Goal: Task Accomplishment & Management: Manage account settings

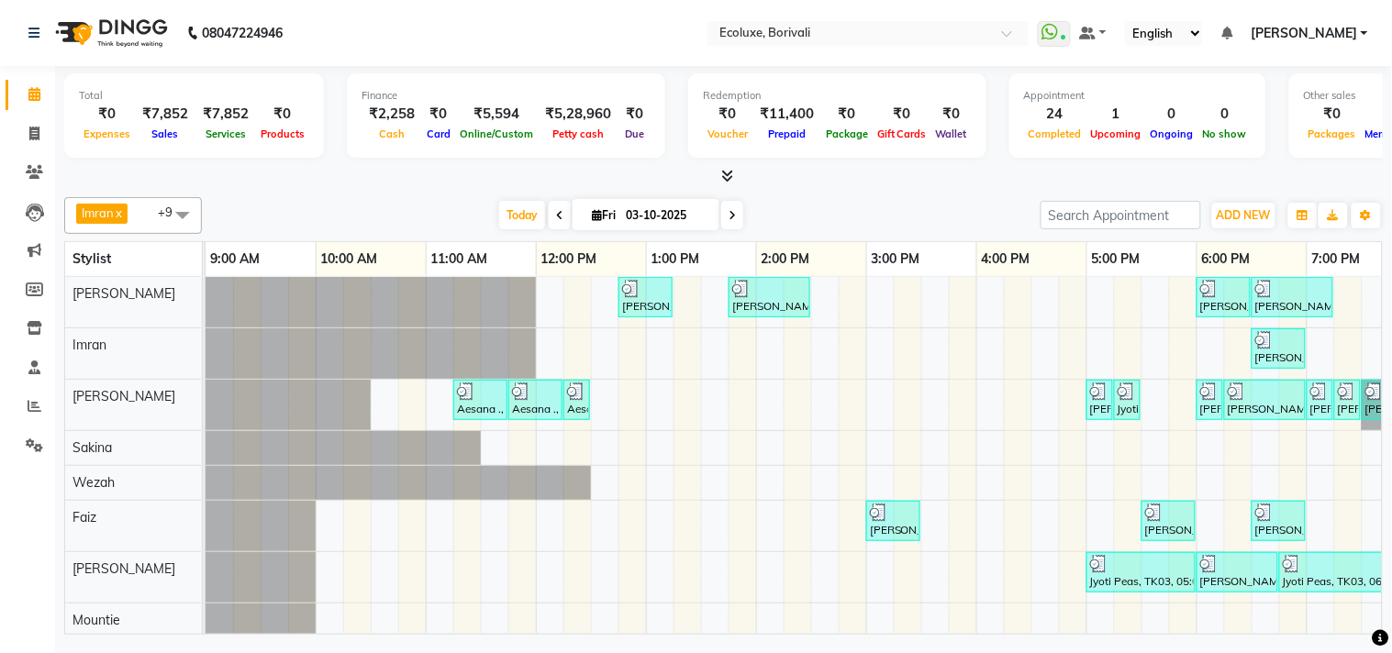
scroll to position [106, 0]
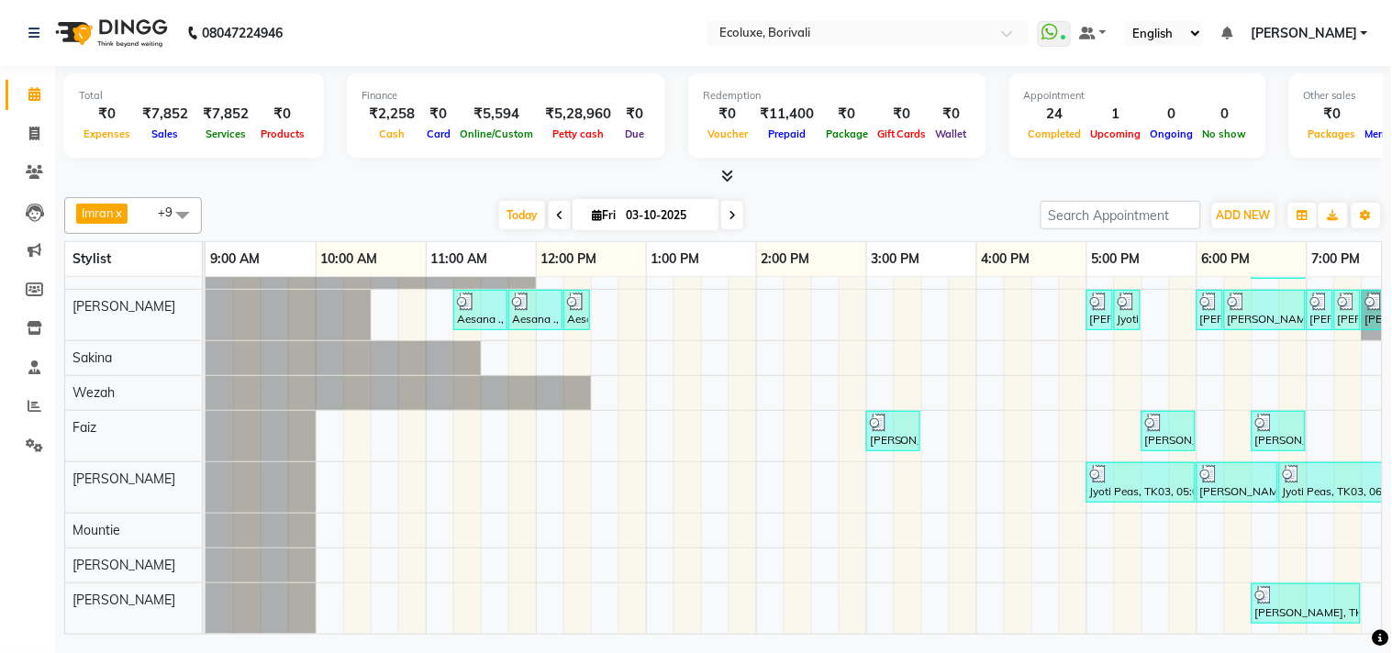
click at [1290, 25] on span "[PERSON_NAME]" at bounding box center [1304, 33] width 106 height 19
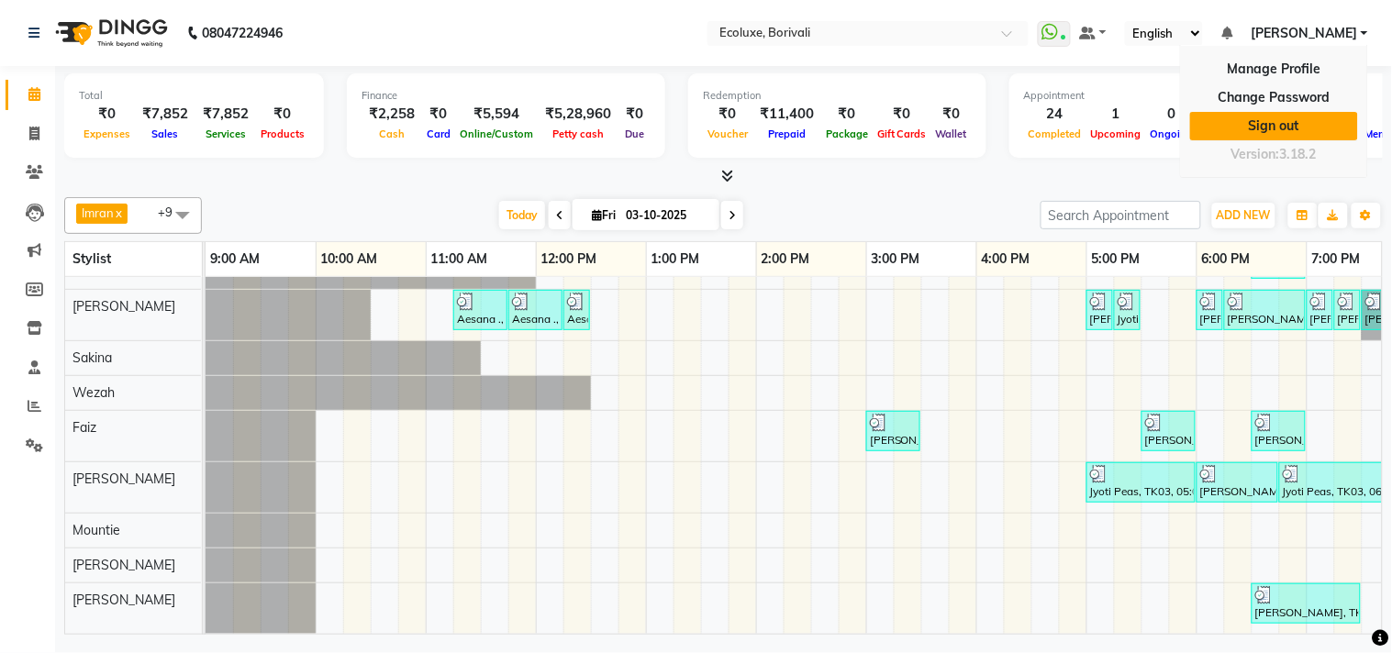
click at [1255, 125] on link "Sign out" at bounding box center [1274, 126] width 168 height 28
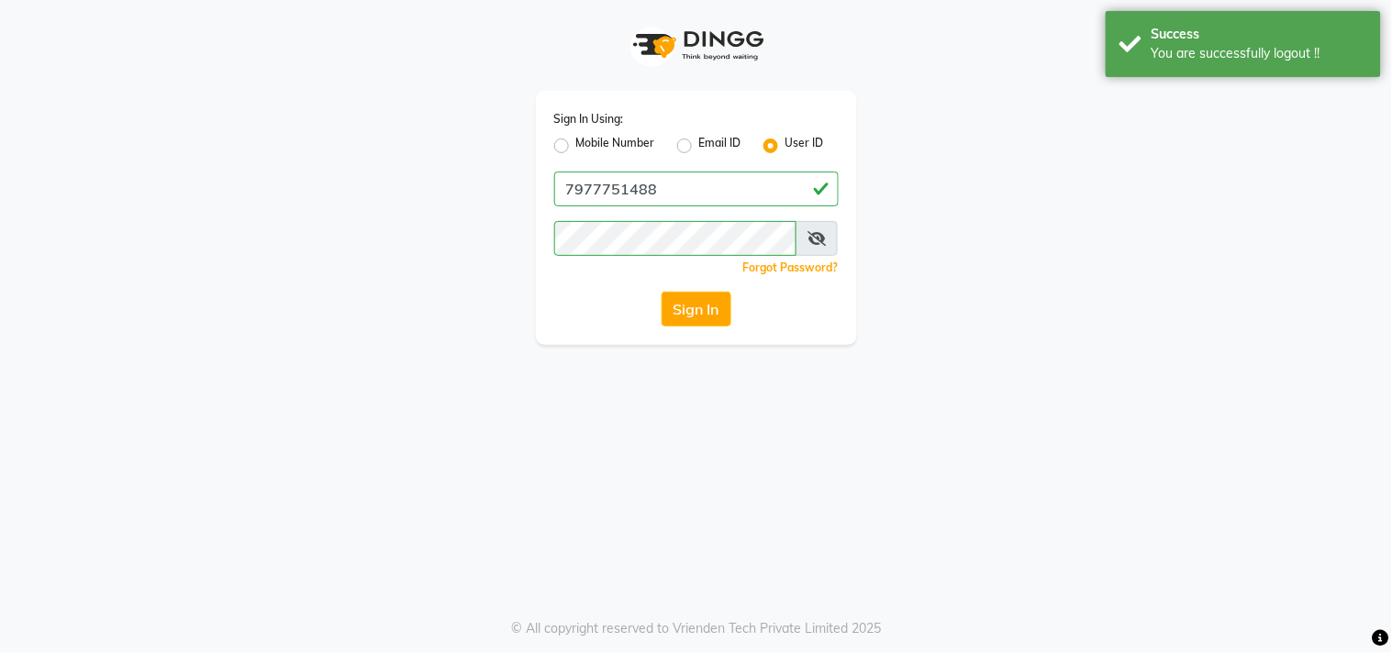
click at [576, 144] on label "Mobile Number" at bounding box center [615, 146] width 79 height 22
click at [576, 144] on input "Mobile Number" at bounding box center [582, 141] width 12 height 12
radio input "true"
radio input "false"
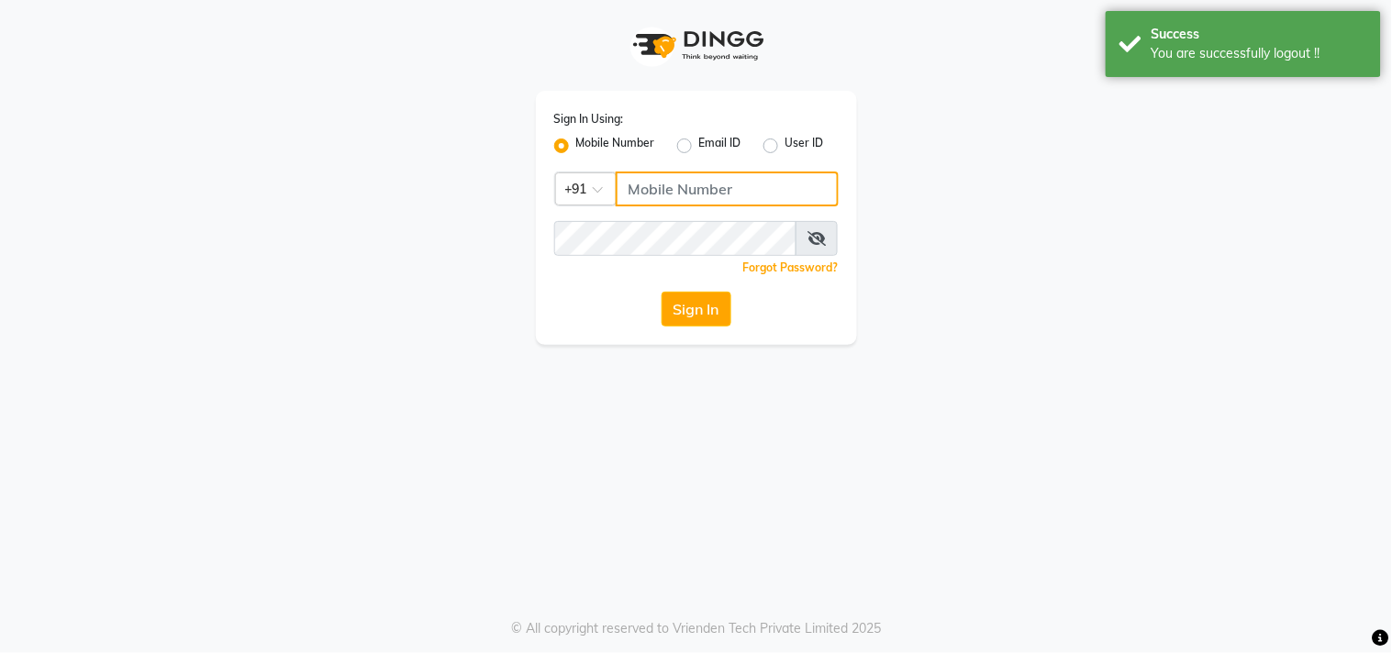
click at [736, 180] on input "Username" at bounding box center [727, 189] width 223 height 35
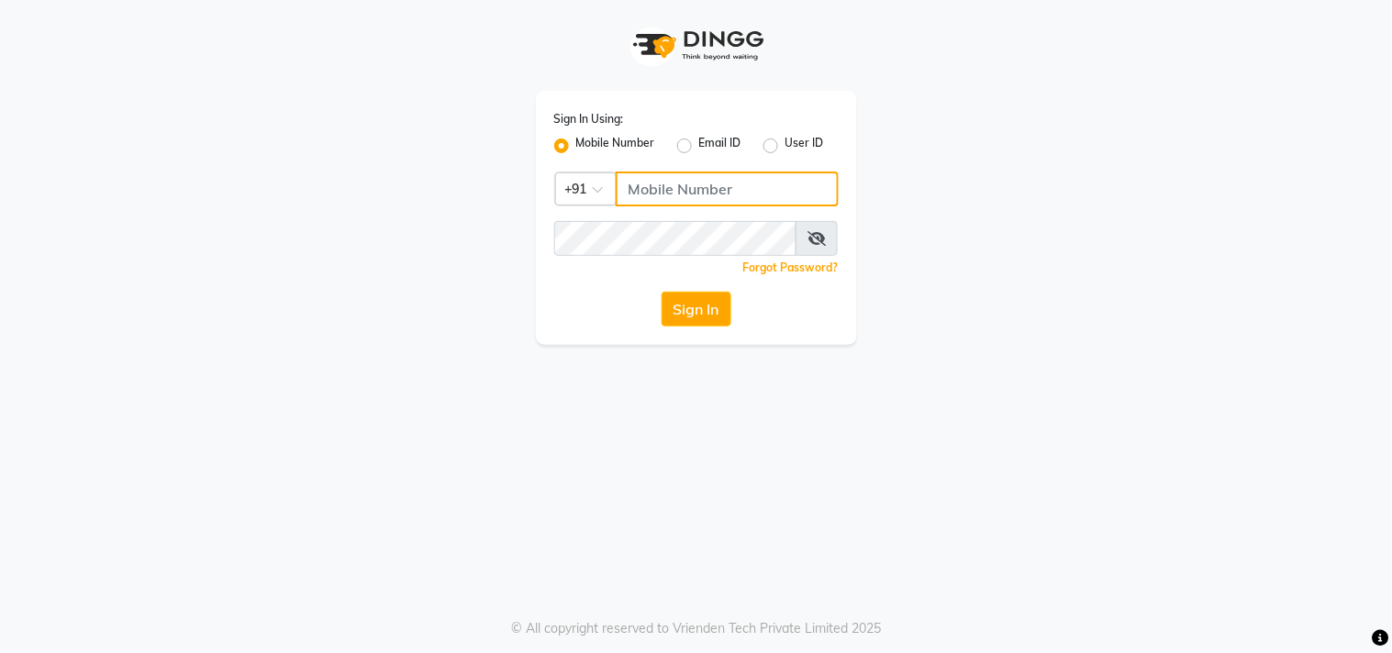
type input "7977751488"
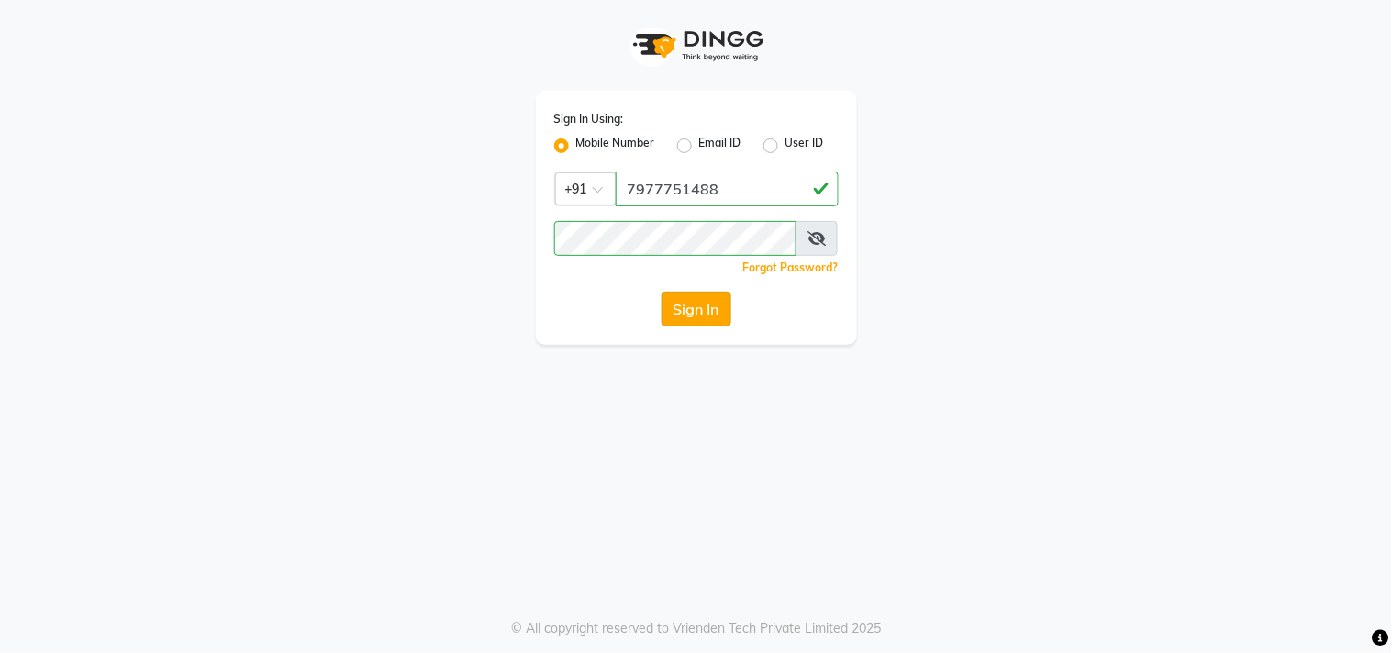
click at [700, 310] on button "Sign In" at bounding box center [697, 309] width 70 height 35
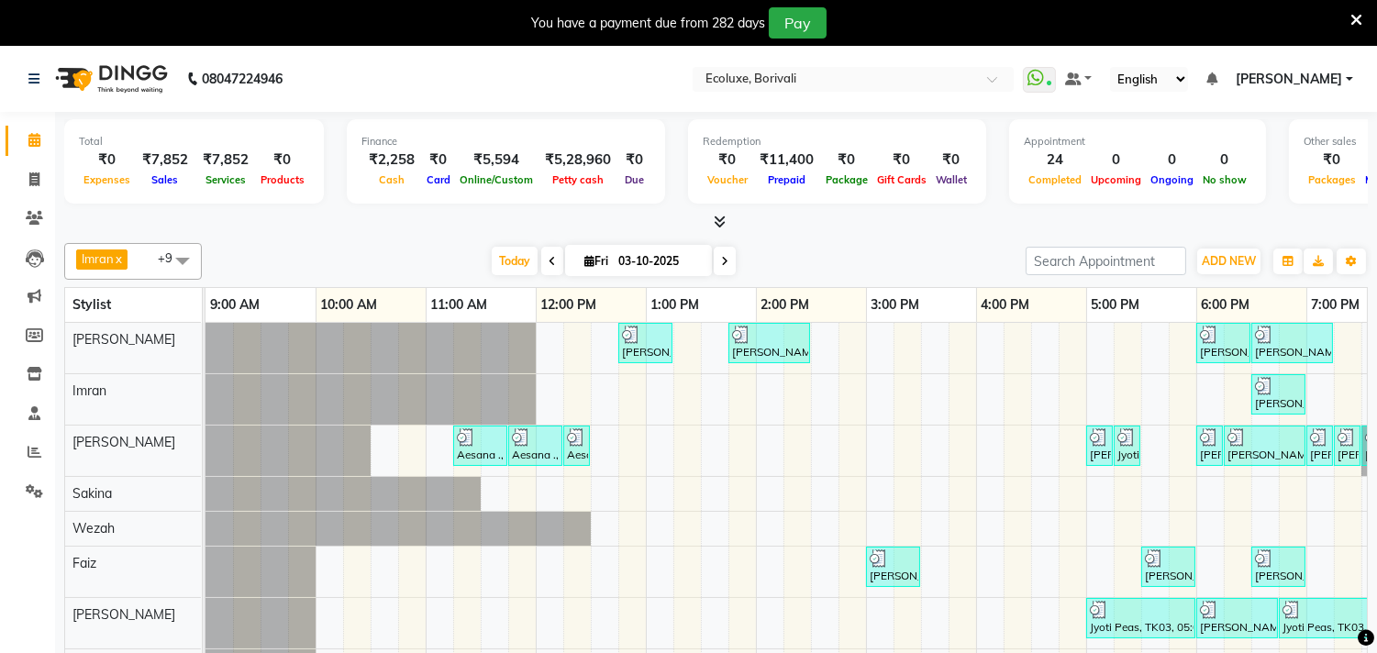
click at [1349, 81] on link "[PERSON_NAME]" at bounding box center [1294, 79] width 117 height 19
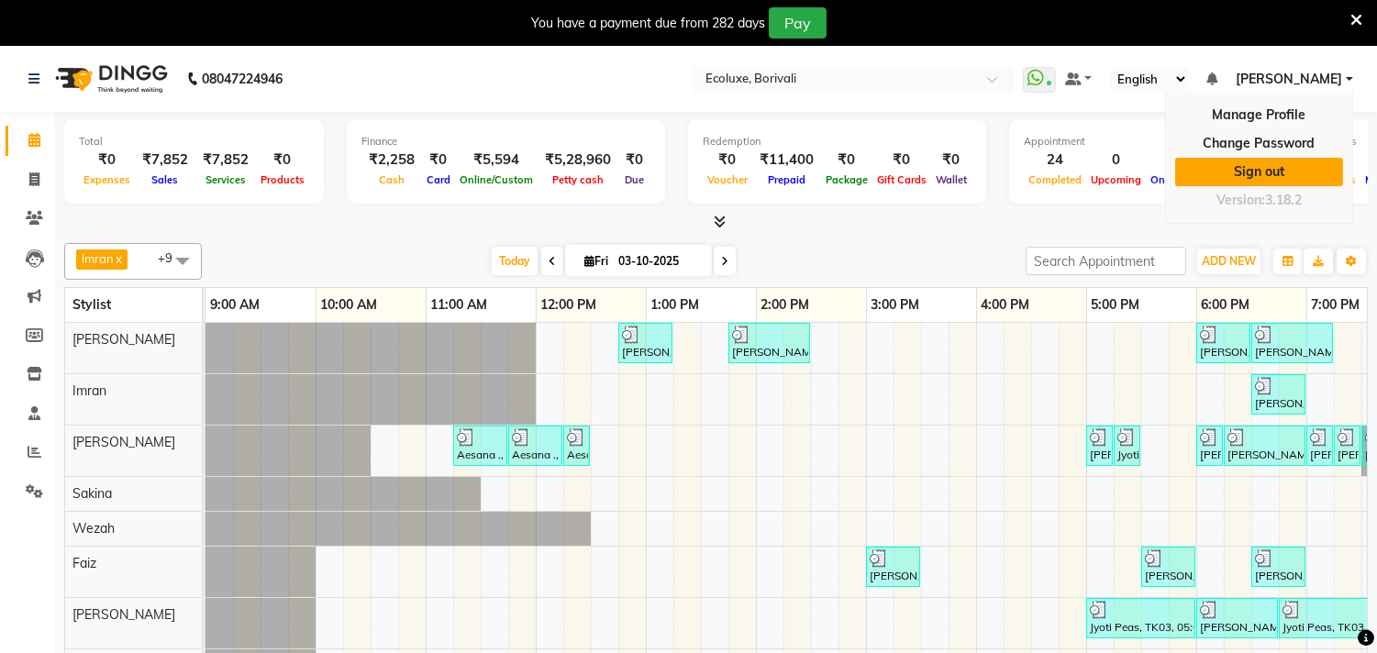
click at [1279, 172] on link "Sign out" at bounding box center [1259, 172] width 168 height 28
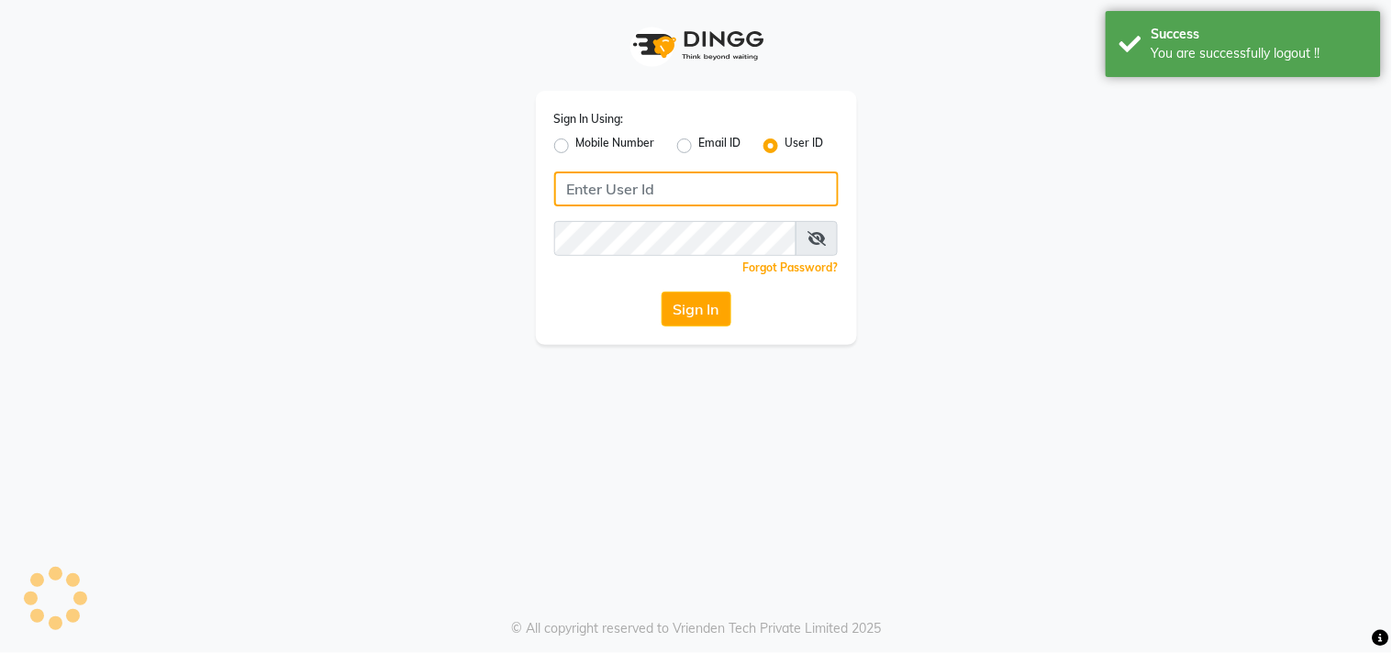
type input "7977751488"
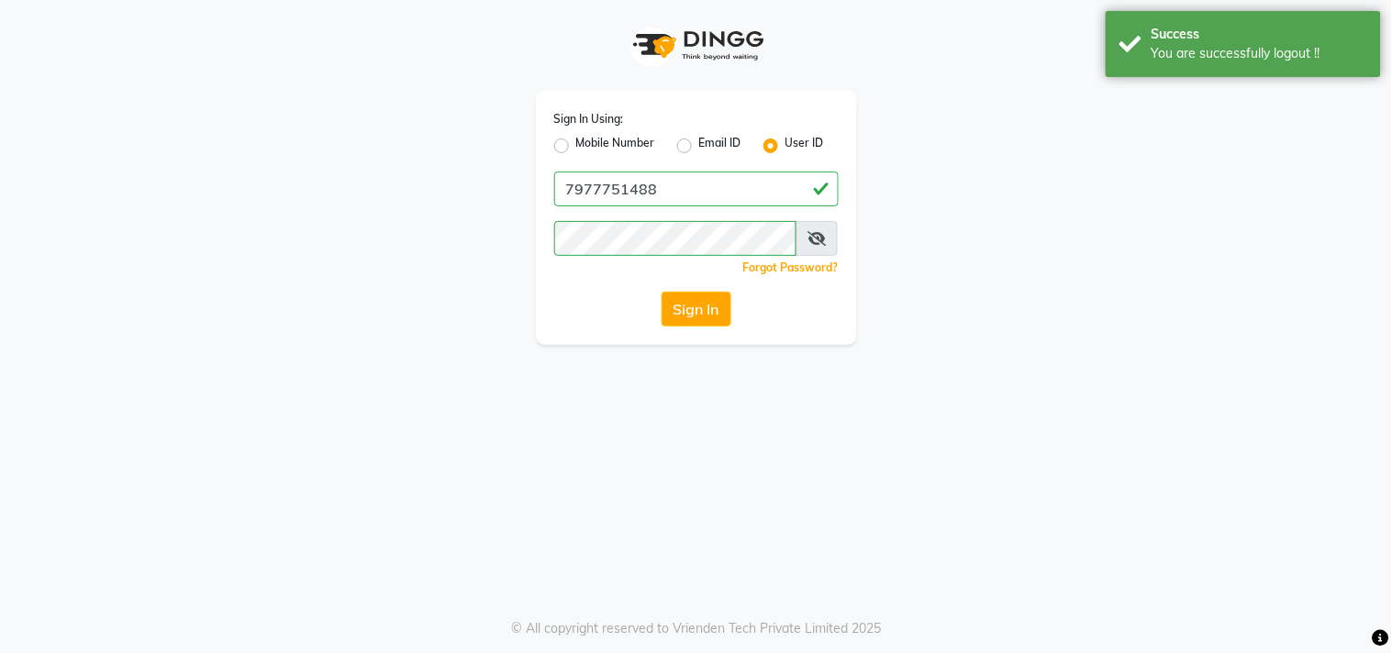
click at [556, 136] on div "Mobile Number" at bounding box center [604, 146] width 101 height 22
click at [576, 150] on label "Mobile Number" at bounding box center [615, 146] width 79 height 22
click at [576, 147] on input "Mobile Number" at bounding box center [582, 141] width 12 height 12
radio input "true"
radio input "false"
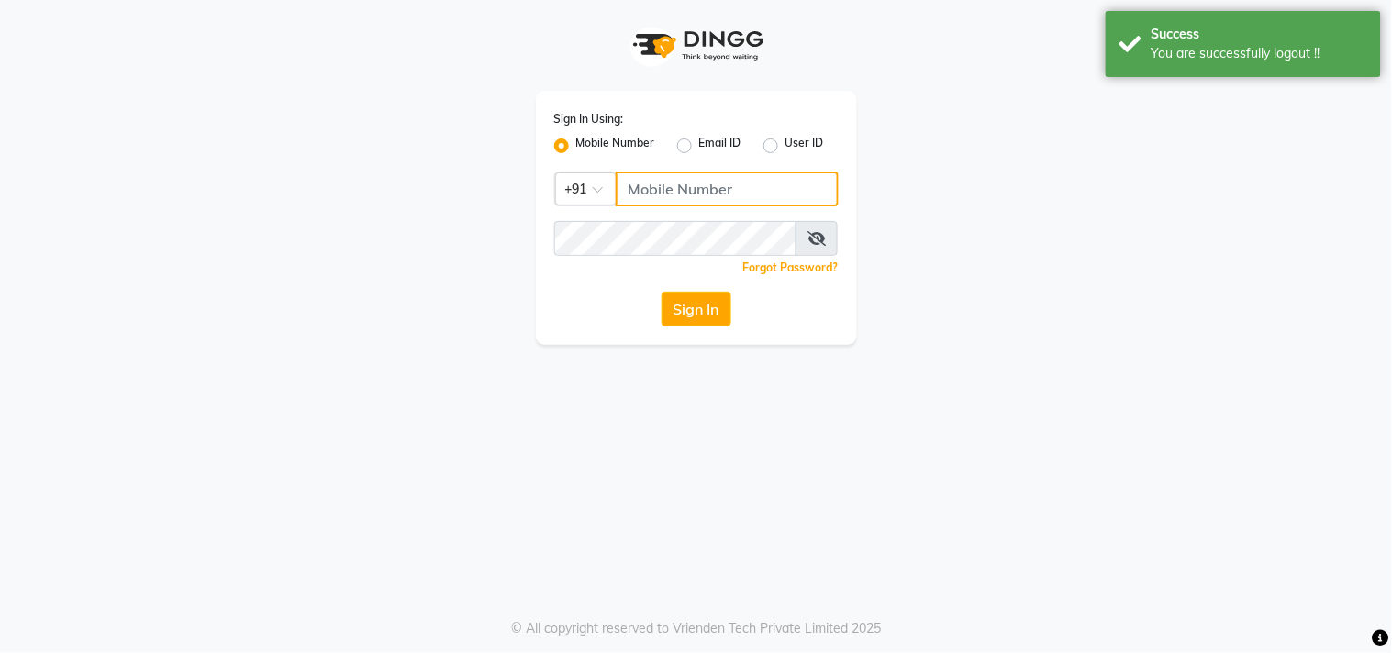
click at [659, 187] on input "Username" at bounding box center [727, 189] width 223 height 35
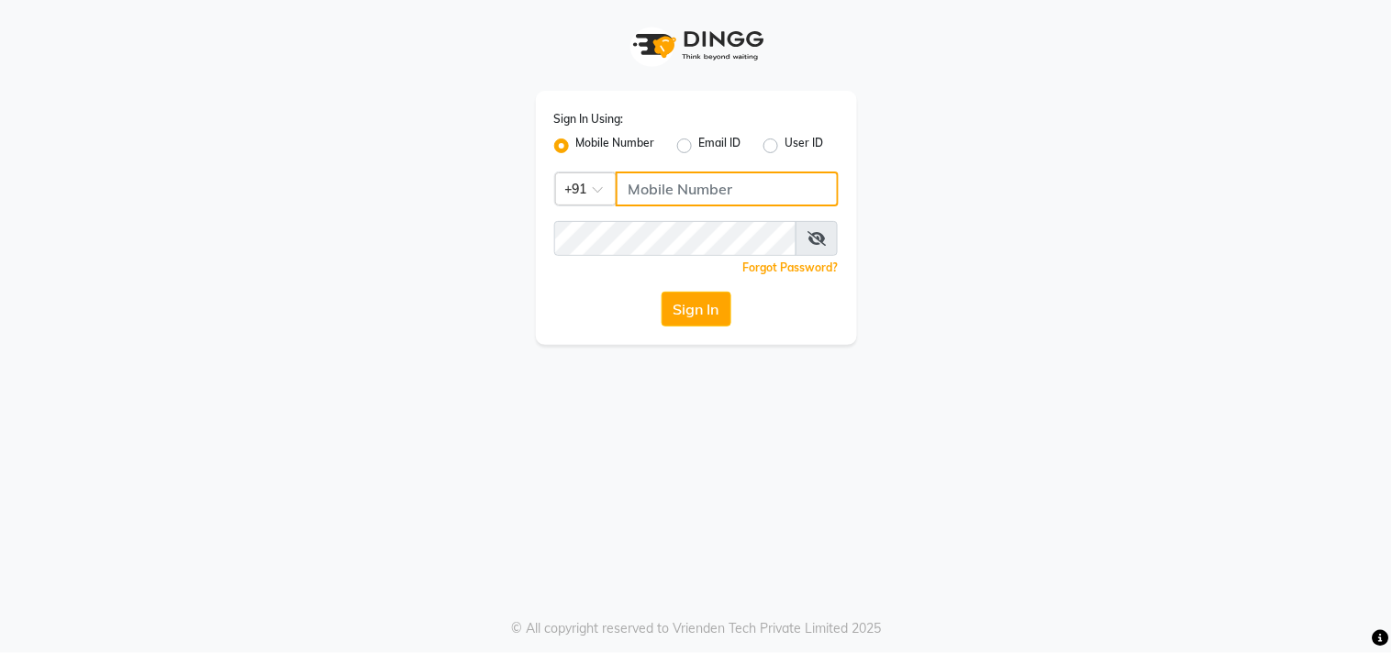
type input "8879293507"
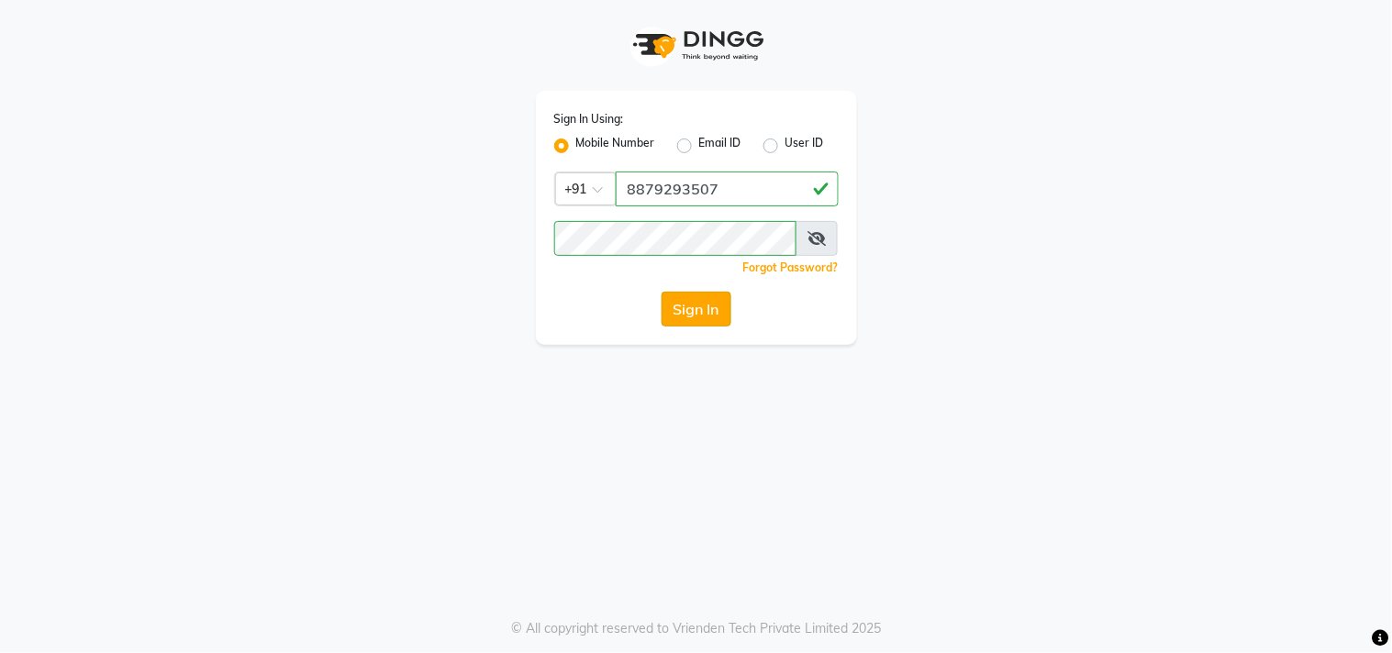
click at [685, 304] on button "Sign In" at bounding box center [697, 309] width 70 height 35
